Goal: Find specific page/section: Find specific page/section

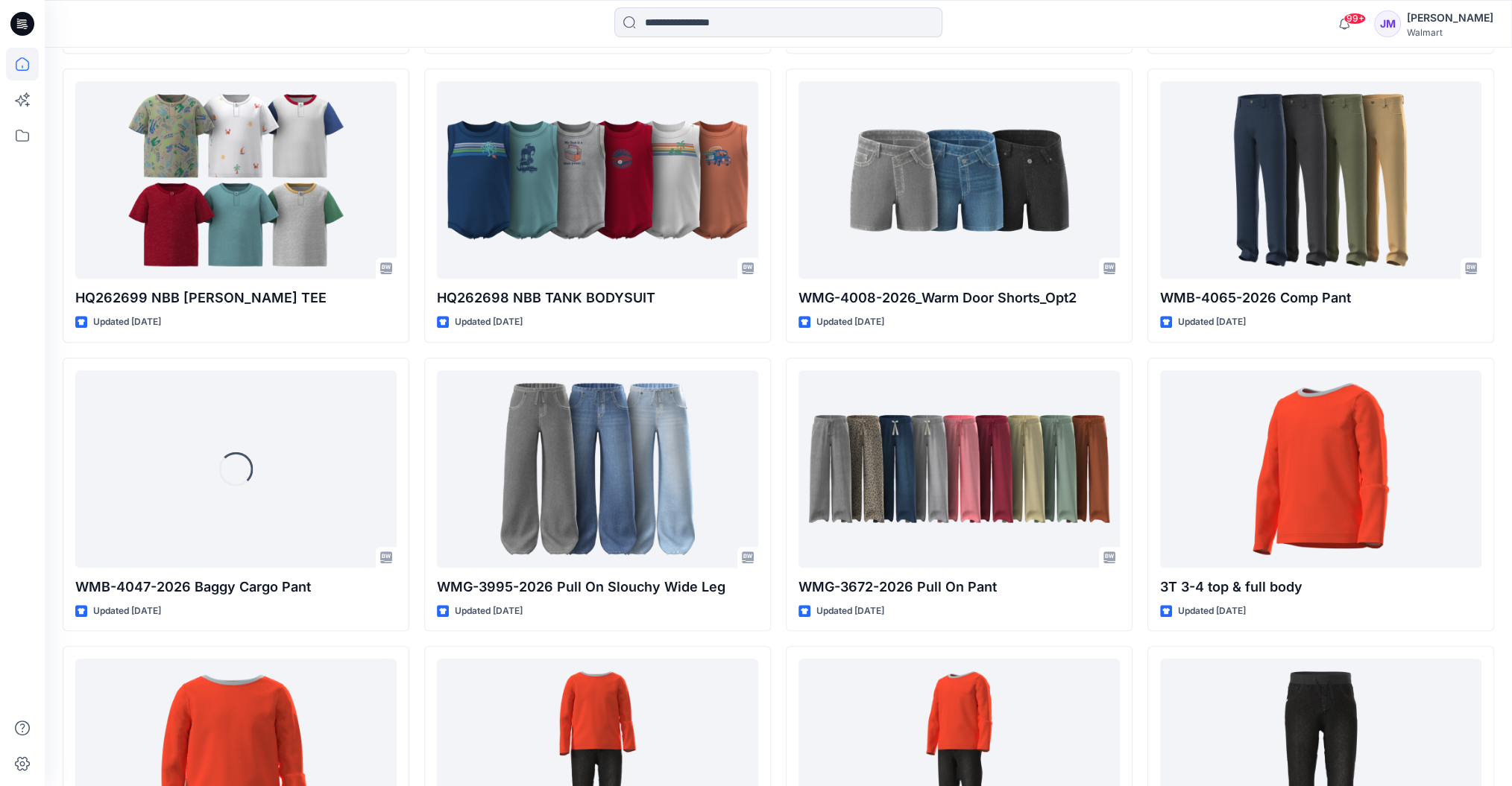
scroll to position [1486, 0]
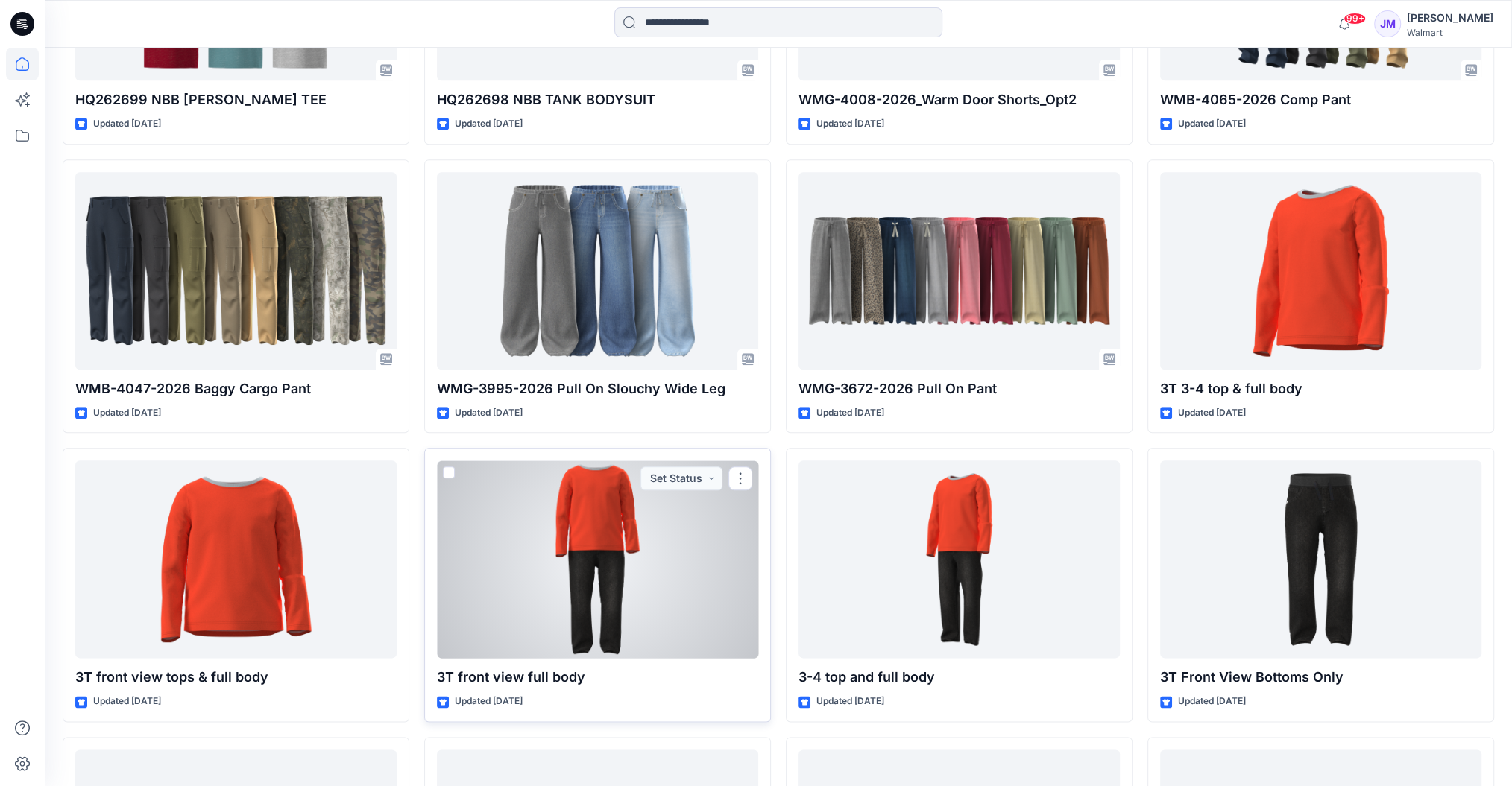
click at [580, 606] on div at bounding box center [598, 559] width 321 height 198
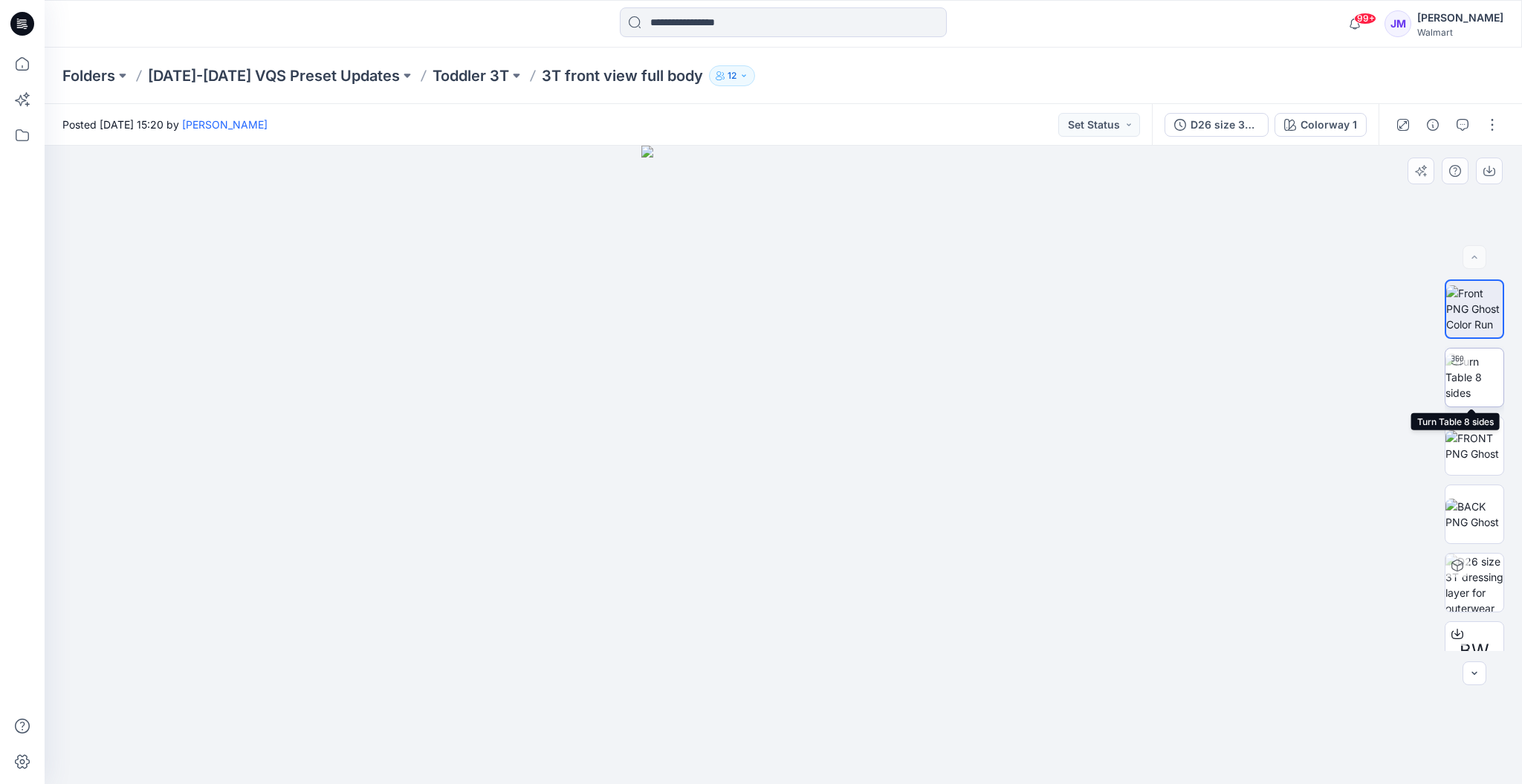
click at [1471, 369] on img at bounding box center [1474, 377] width 58 height 47
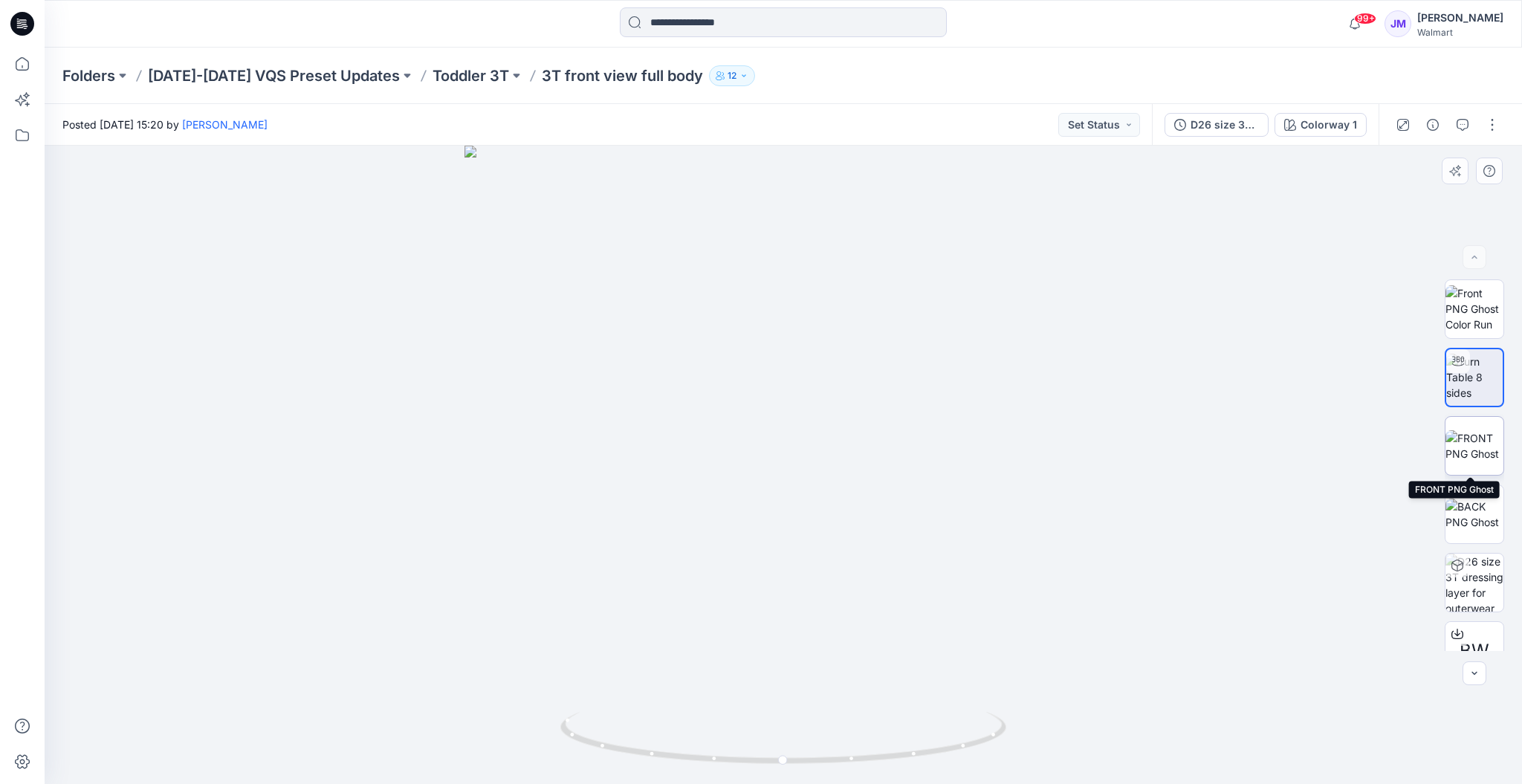
click at [1475, 430] on img at bounding box center [1474, 446] width 58 height 32
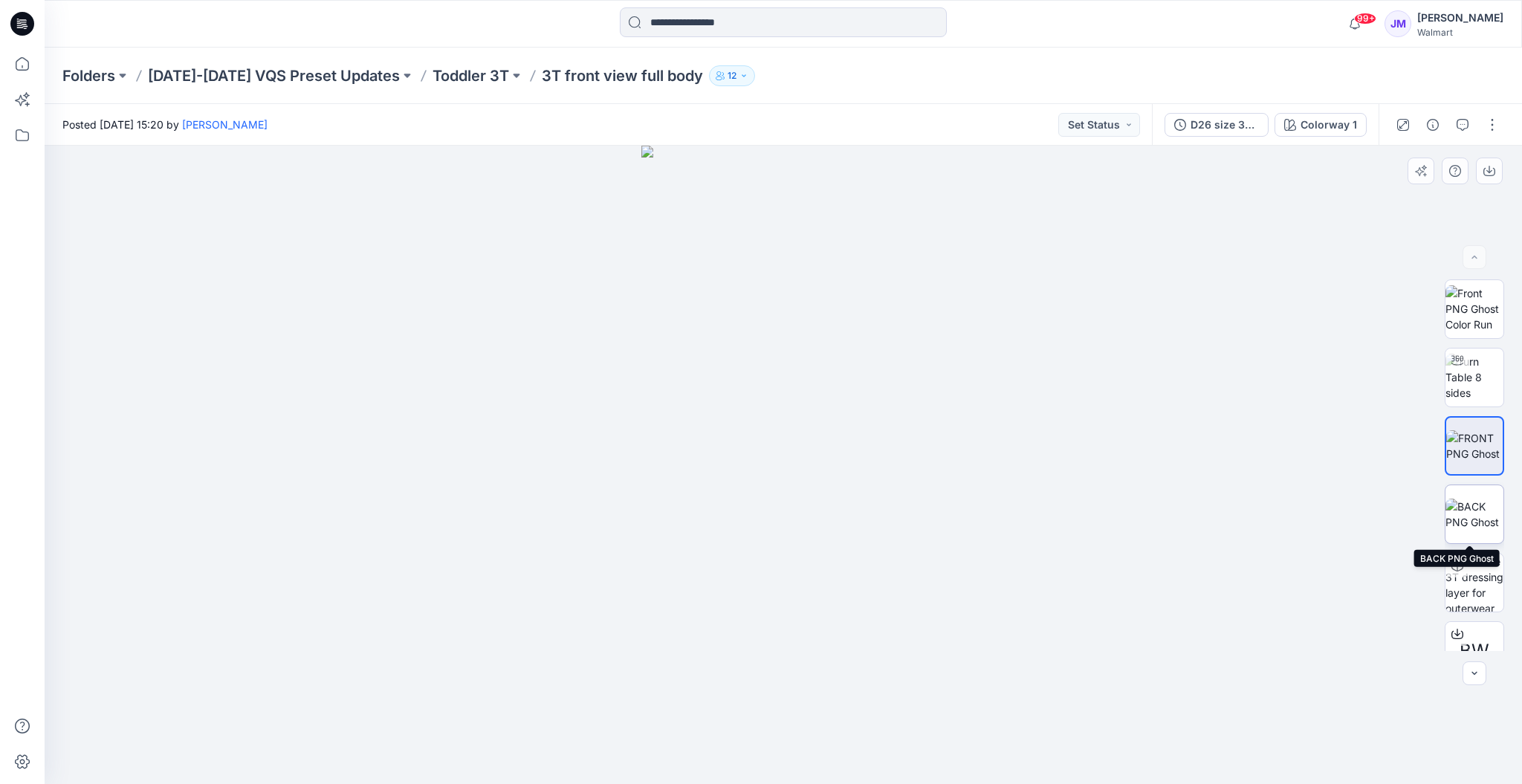
click at [1462, 513] on img at bounding box center [1474, 514] width 58 height 32
click at [1484, 444] on img at bounding box center [1474, 446] width 58 height 32
click at [1483, 498] on img at bounding box center [1474, 514] width 58 height 32
click at [1467, 307] on img at bounding box center [1474, 309] width 58 height 47
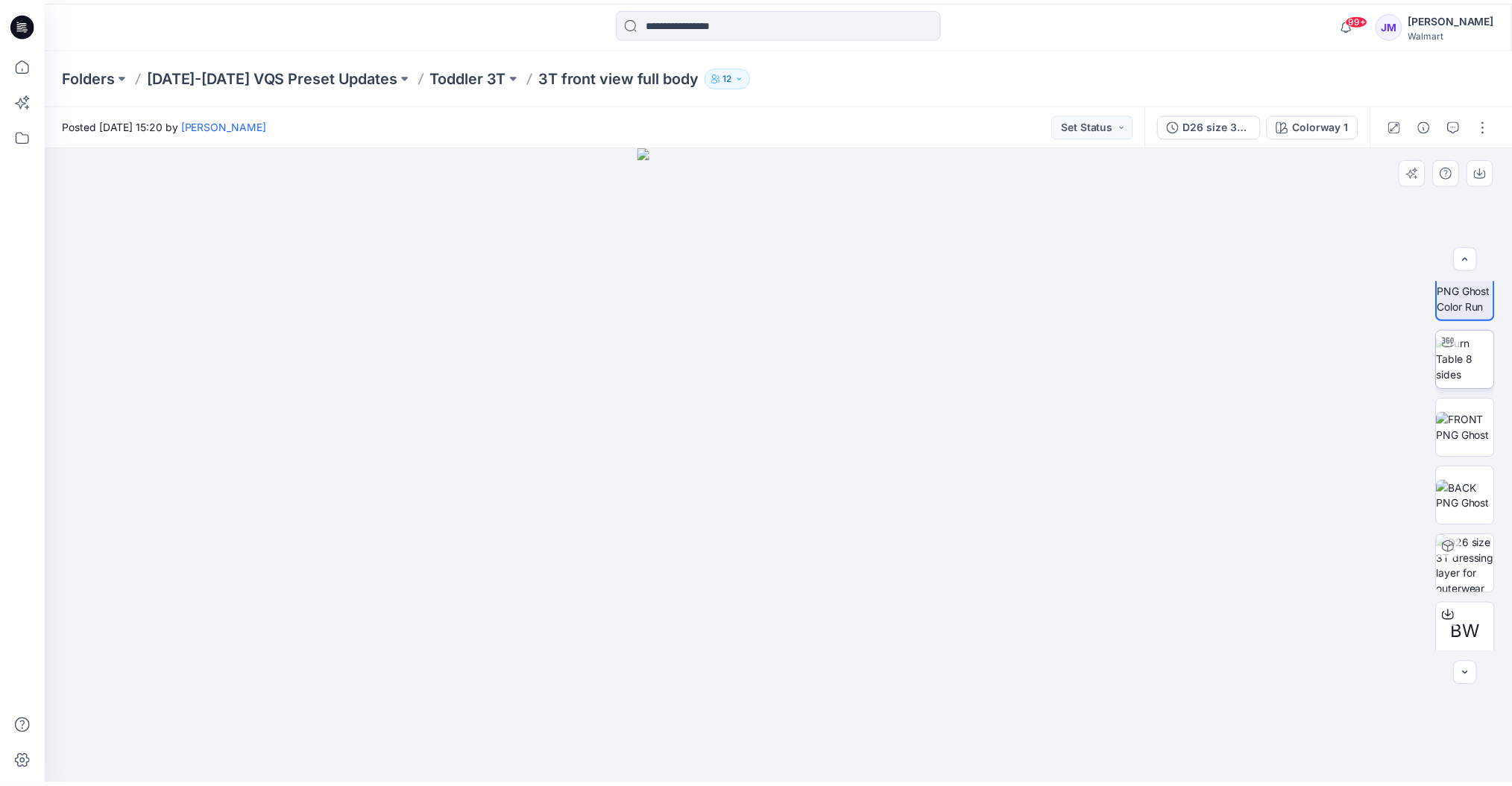
scroll to position [30, 0]
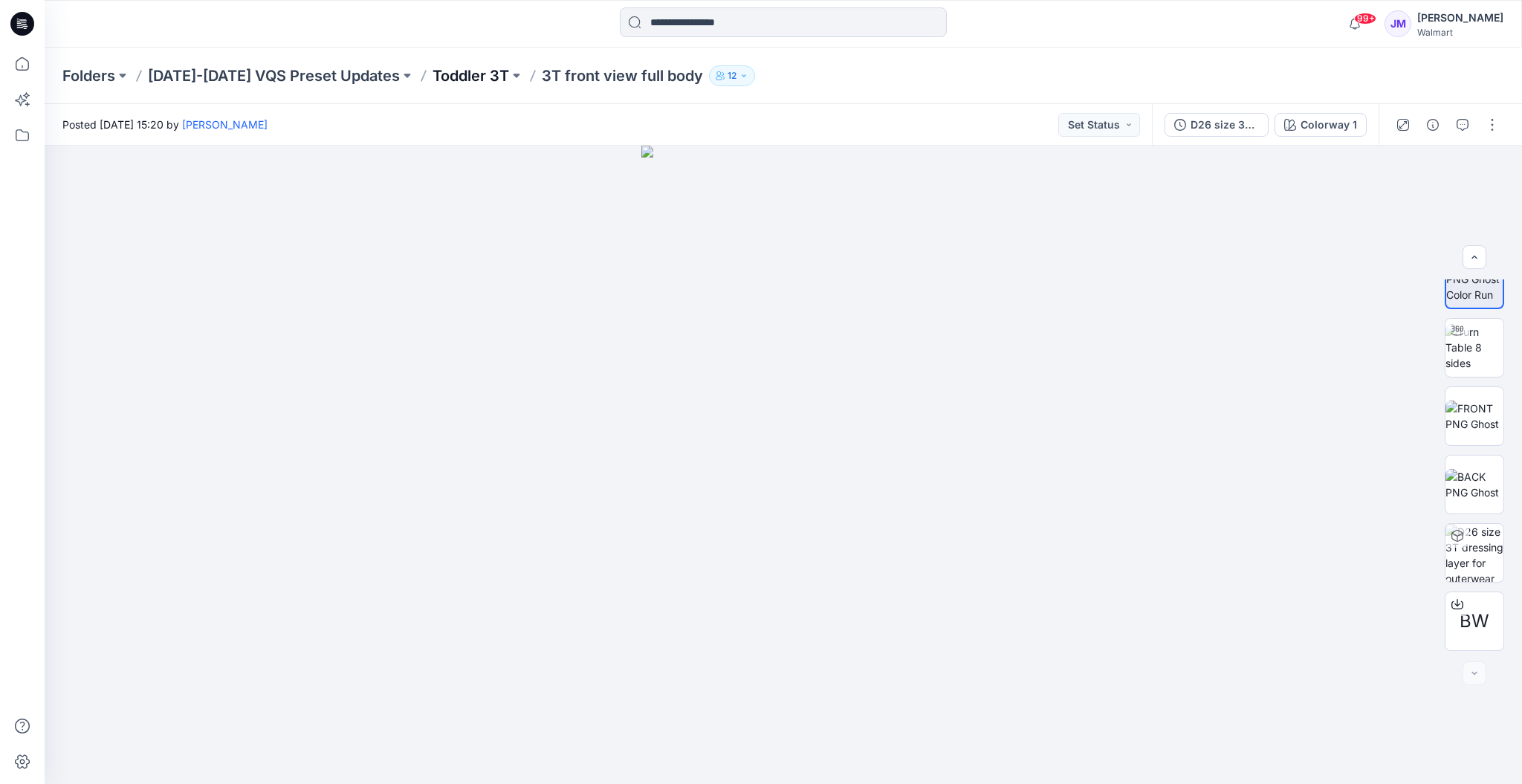
click at [446, 71] on p "Toddler 3T" at bounding box center [470, 75] width 77 height 21
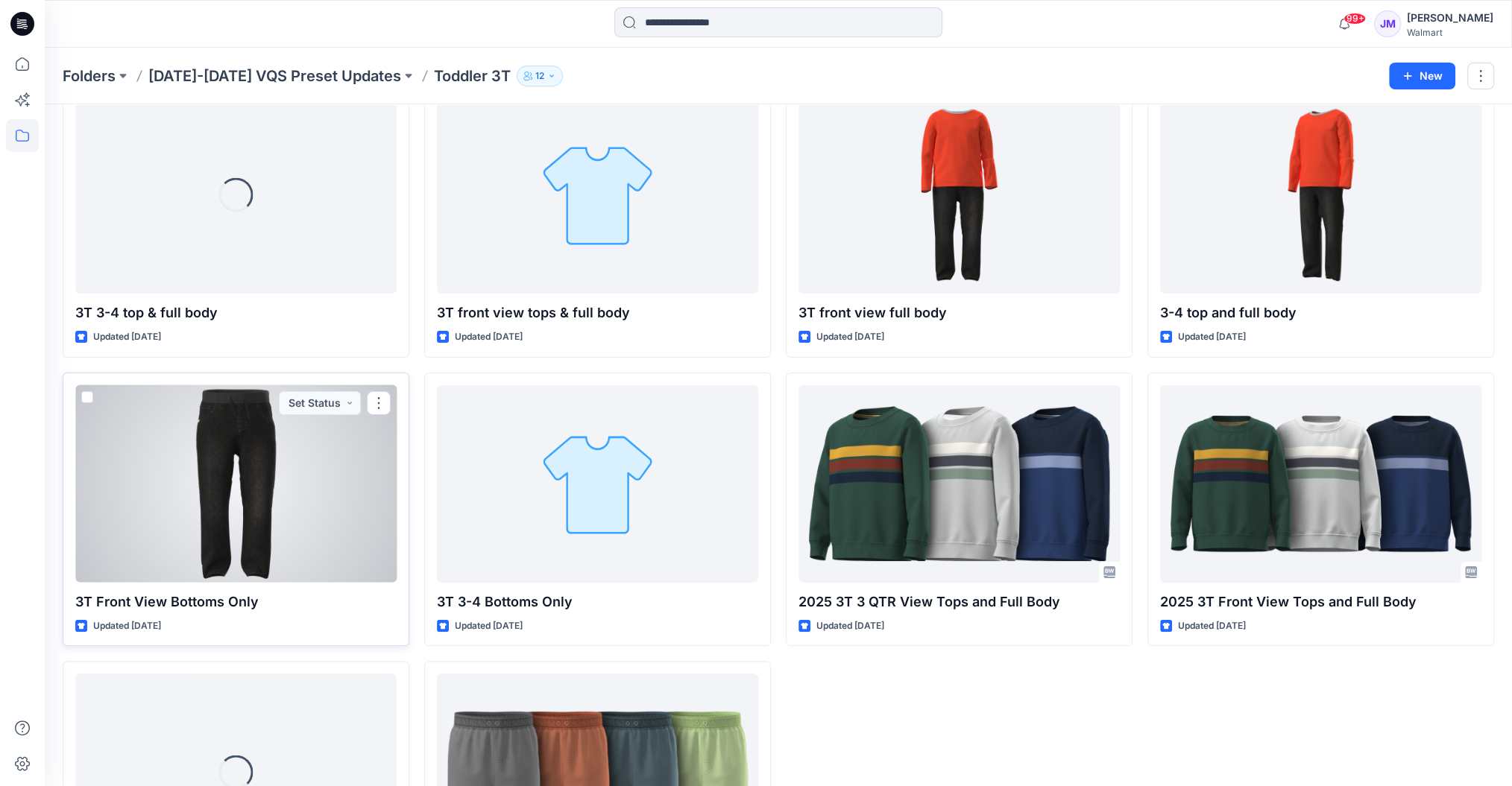
scroll to position [99, 0]
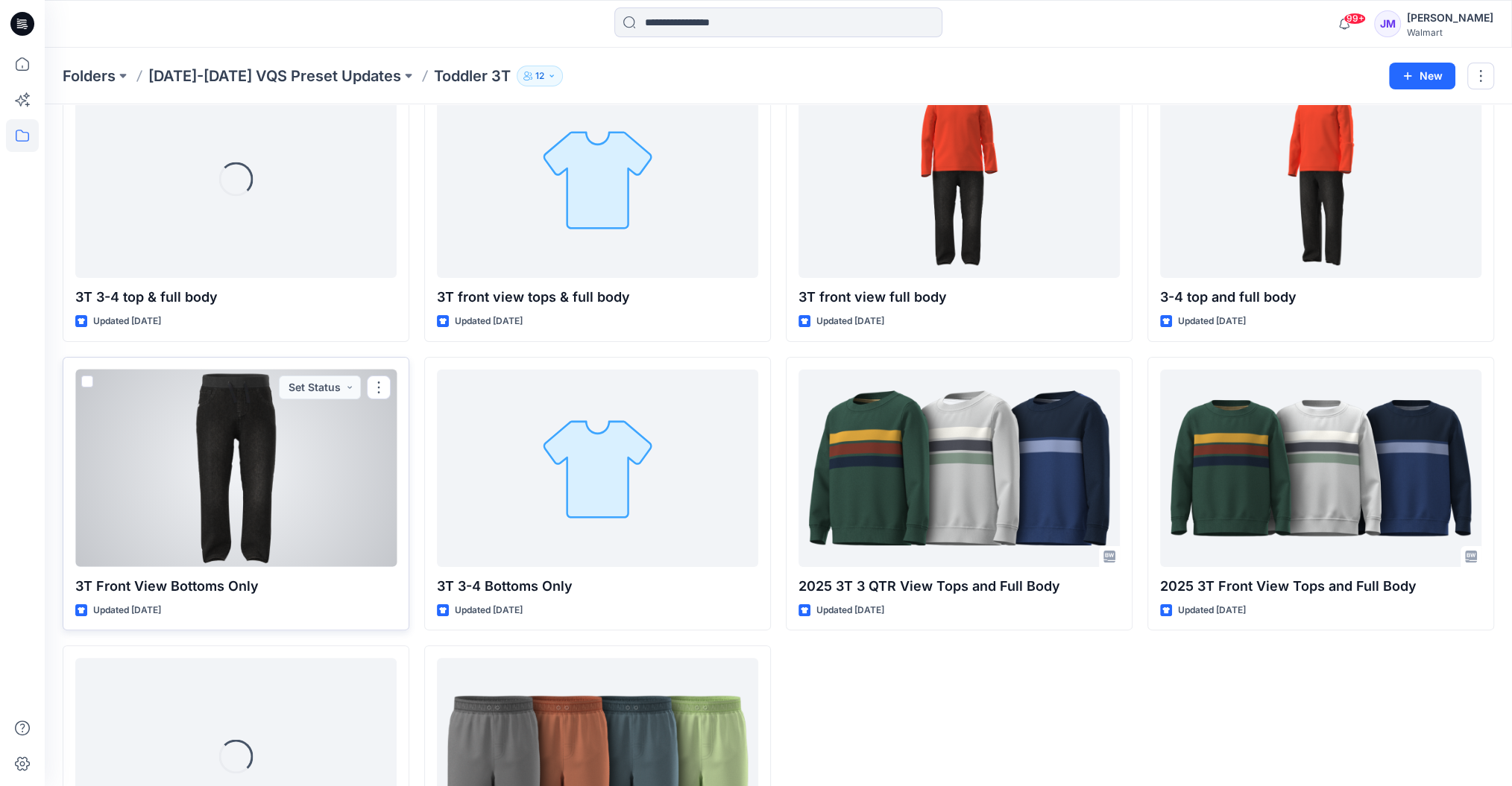
click at [332, 481] on div at bounding box center [236, 469] width 321 height 198
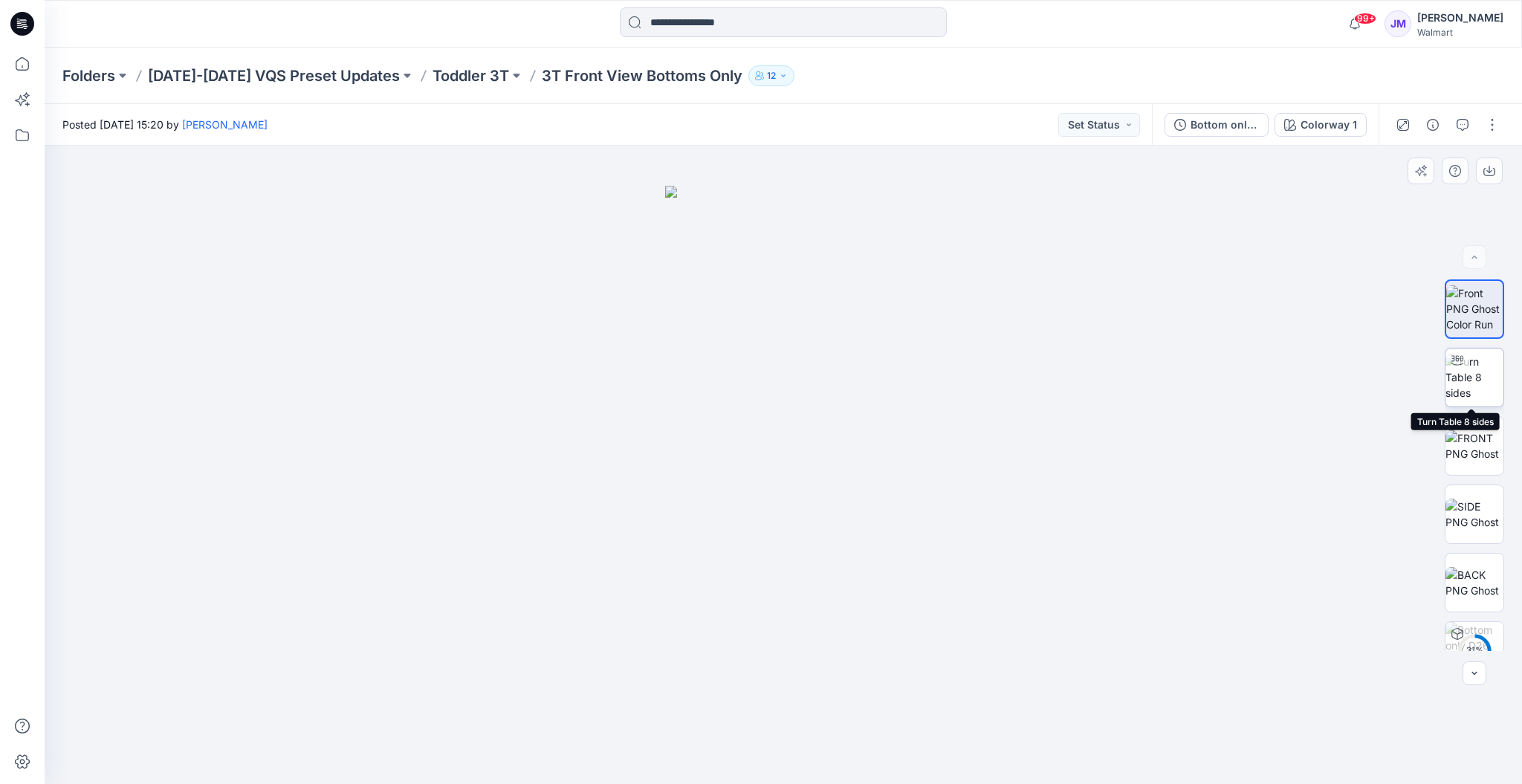
click at [1465, 378] on img at bounding box center [1474, 377] width 58 height 47
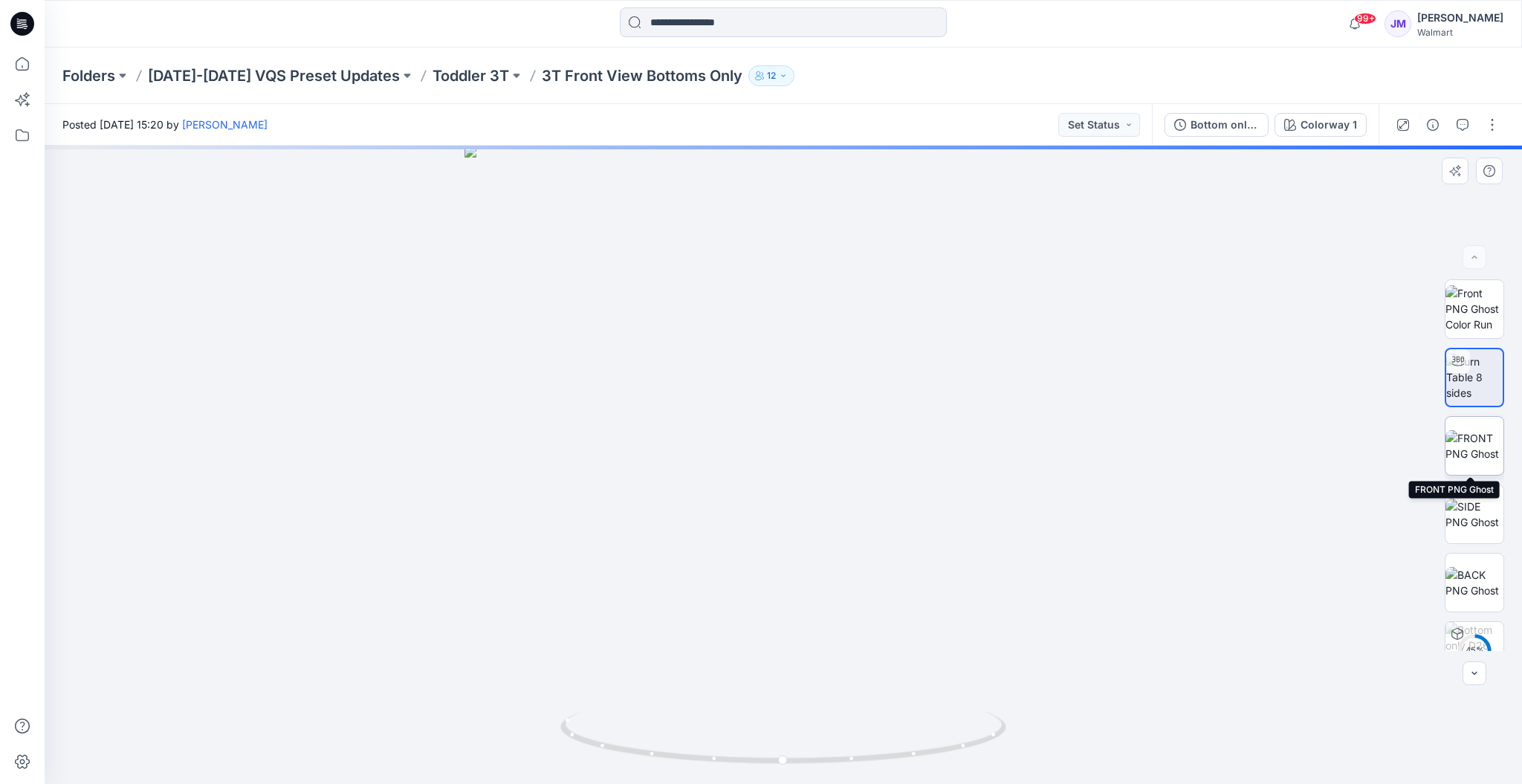
click at [1476, 452] on img at bounding box center [1474, 446] width 58 height 32
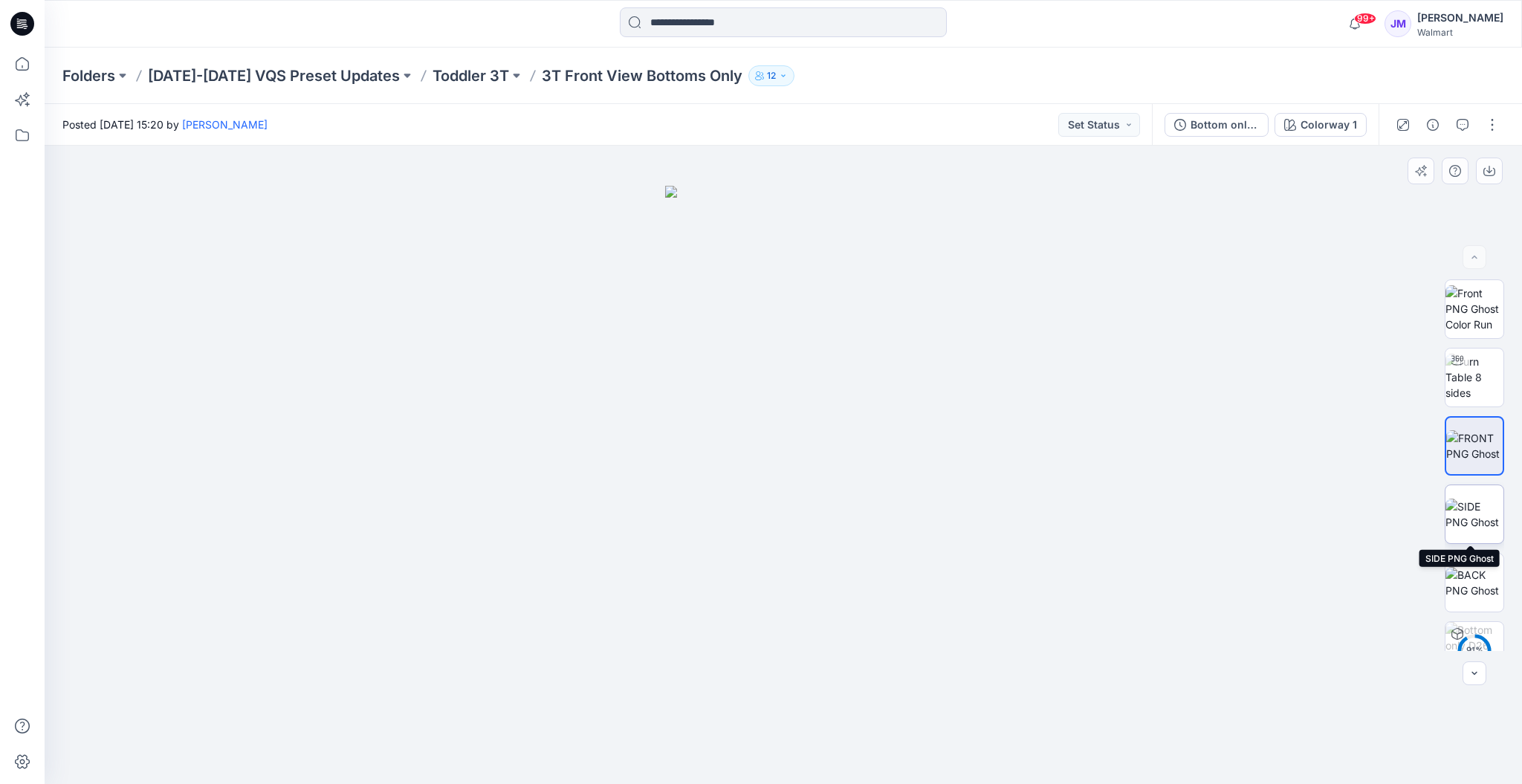
click at [1463, 500] on img at bounding box center [1474, 514] width 58 height 32
click at [1473, 581] on img at bounding box center [1474, 582] width 58 height 32
click at [485, 73] on p "Toddler 3T" at bounding box center [470, 75] width 77 height 21
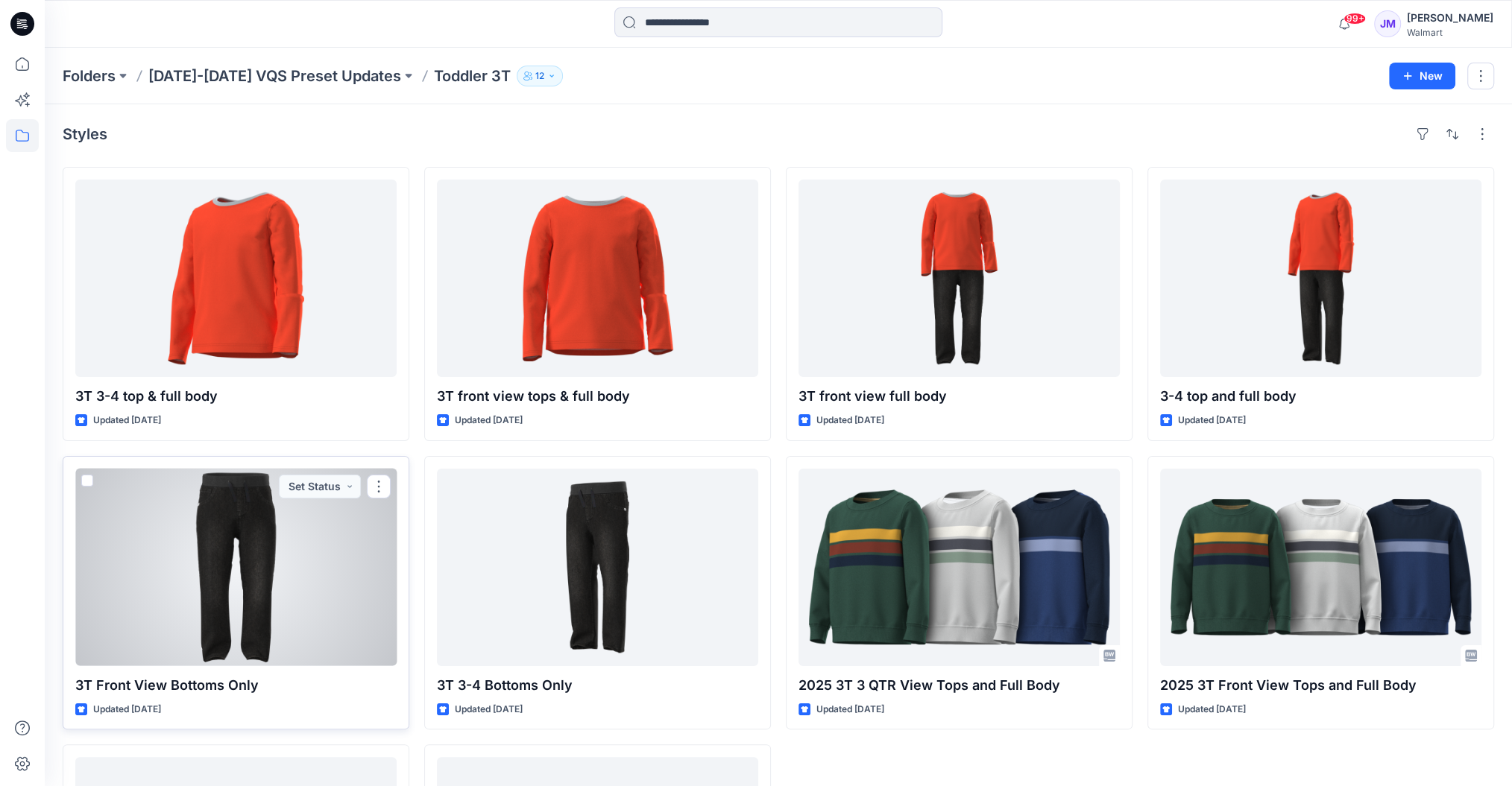
click at [235, 568] on div at bounding box center [236, 568] width 321 height 198
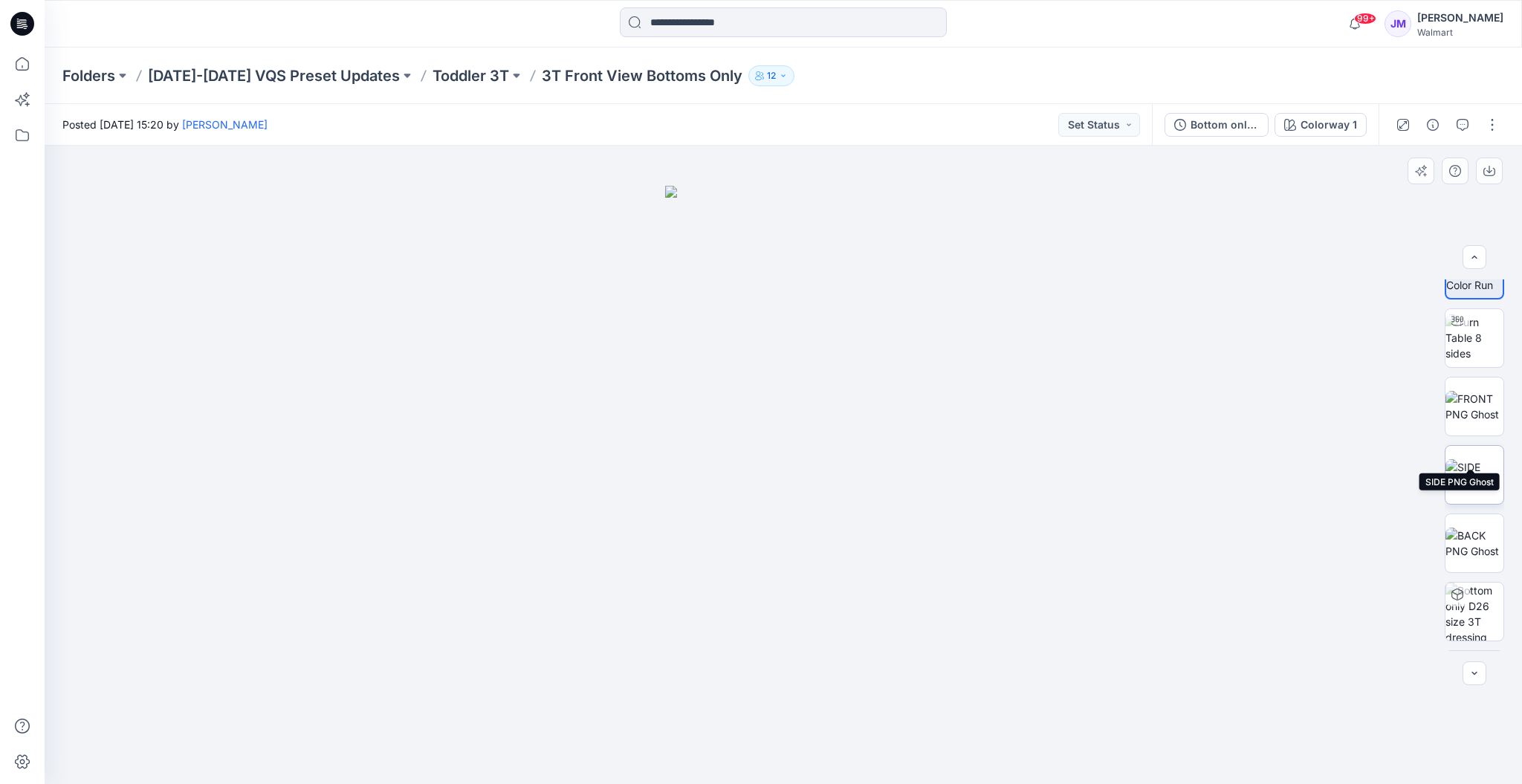
scroll to position [98, 0]
